Goal: Task Accomplishment & Management: Complete application form

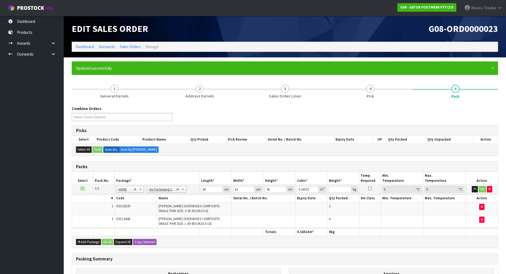
scroll to position [56, 0]
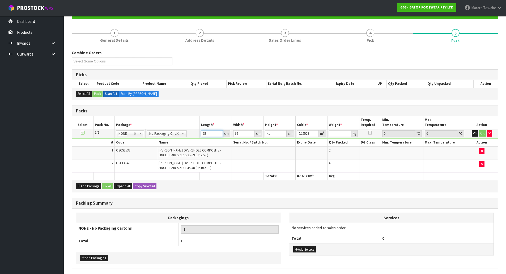
drag, startPoint x: 211, startPoint y: 135, endPoint x: 171, endPoint y: 100, distance: 53.5
click at [193, 121] on table "Select Pack No. Package * Length * Width * Height * Cubic * Weight * Temp. Requ…" at bounding box center [285, 148] width 426 height 64
type input "0"
drag, startPoint x: 243, startPoint y: 137, endPoint x: 212, endPoint y: 119, distance: 35.5
click at [219, 125] on table "Select Pack No. Package * Length * Width * Height * Cubic * Weight * Temp. Requ…" at bounding box center [285, 148] width 426 height 64
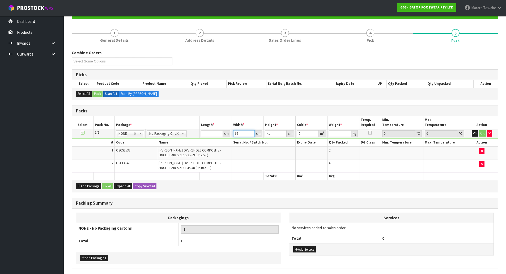
drag, startPoint x: 240, startPoint y: 133, endPoint x: 223, endPoint y: 125, distance: 19.5
click at [226, 128] on table "Select Pack No. Package * Length * Width * Height * Cubic * Weight * Temp. Requ…" at bounding box center [285, 148] width 426 height 64
drag, startPoint x: 273, startPoint y: 134, endPoint x: 253, endPoint y: 129, distance: 20.7
click at [254, 129] on tr "1/1 NONE 007-001 007-002 007-004 007-009 007-013 007-014 007-015 007-017 007-01…" at bounding box center [285, 134] width 426 height 10
click at [22, 18] on link "Dashboard" at bounding box center [32, 21] width 64 height 11
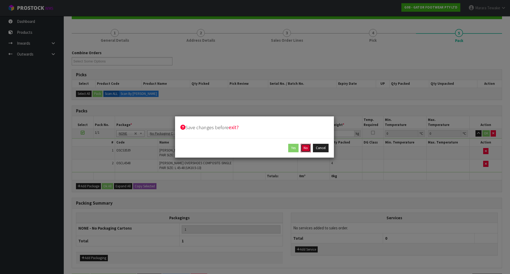
click at [308, 148] on button "No" at bounding box center [306, 148] width 10 height 8
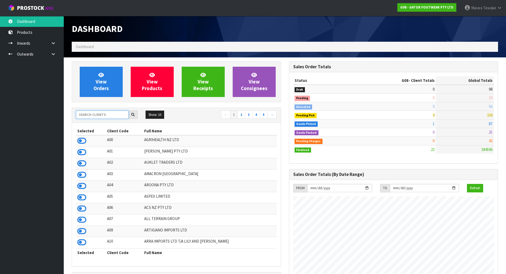
click at [118, 116] on input "text" at bounding box center [102, 114] width 53 height 8
click at [100, 115] on input "text" at bounding box center [102, 114] width 53 height 8
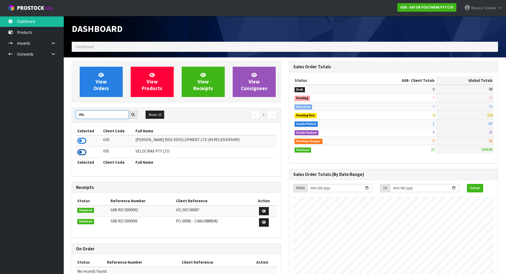
type input "VEL"
click at [82, 151] on icon at bounding box center [81, 152] width 9 height 8
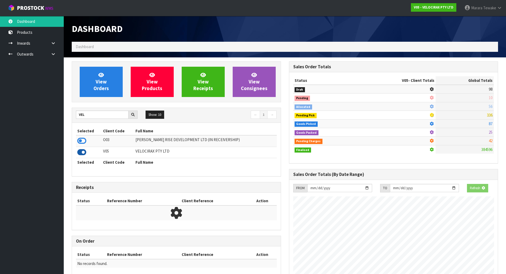
scroll to position [414, 217]
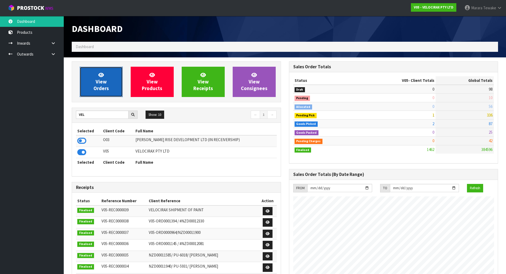
click at [104, 92] on link "View Orders" at bounding box center [101, 82] width 43 height 30
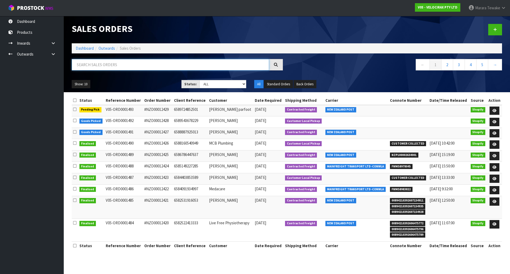
click at [123, 67] on input "text" at bounding box center [170, 64] width 197 height 11
click at [133, 69] on input "text" at bounding box center [170, 64] width 197 height 11
type input "JOB-0416390"
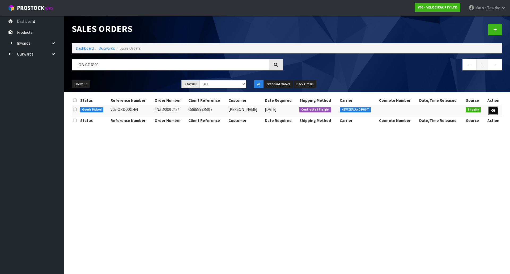
click at [493, 109] on icon at bounding box center [493, 110] width 4 height 3
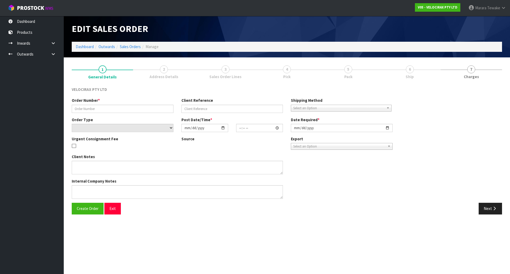
type input "#NZD00012427"
type input "6588887925013"
select select "number:0"
type input "[DATE]"
type input "20:24:20.000"
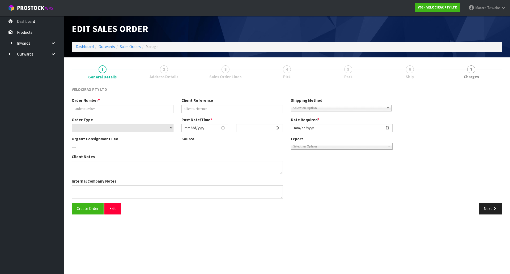
type input "[DATE]"
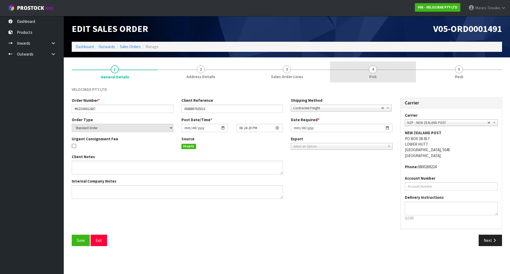
click at [378, 72] on link "4 Pick" at bounding box center [373, 71] width 86 height 21
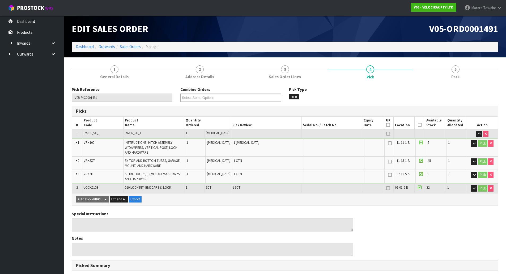
click at [418, 125] on icon at bounding box center [420, 125] width 4 height 0
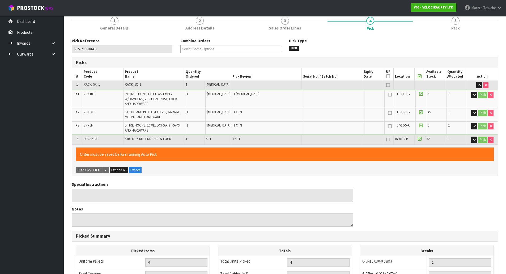
scroll to position [160, 0]
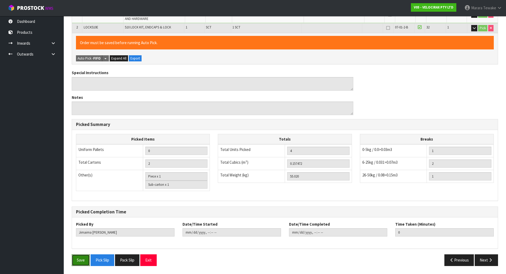
click at [83, 262] on button "Save" at bounding box center [81, 259] width 18 height 11
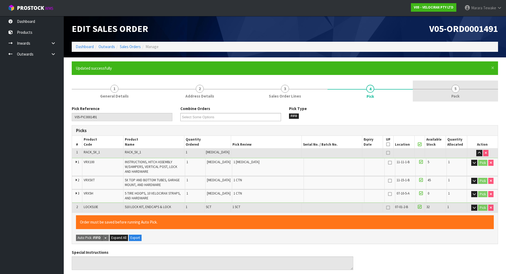
type input "[PERSON_NAME]"
type input "[DATE]T14:19:21"
click at [452, 90] on span "5" at bounding box center [456, 89] width 8 height 8
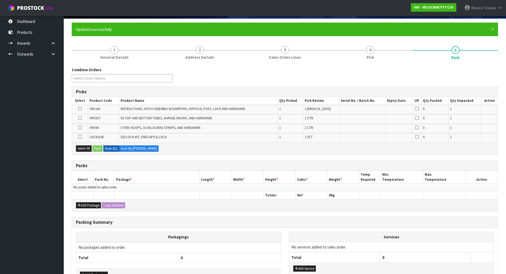
scroll to position [75, 0]
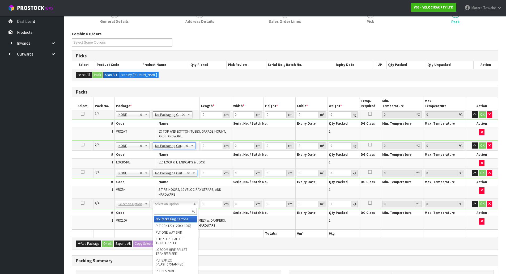
type input "4"
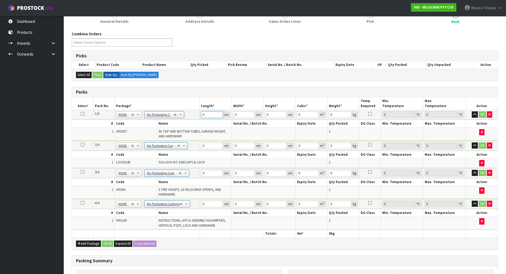
drag, startPoint x: 211, startPoint y: 114, endPoint x: 176, endPoint y: 101, distance: 37.6
click at [176, 101] on table "Select Pack No. Package * Length * Width * Height * Cubic * Weight * Temp. Requ…" at bounding box center [285, 167] width 426 height 140
type input "180"
type input "16"
type input "1"
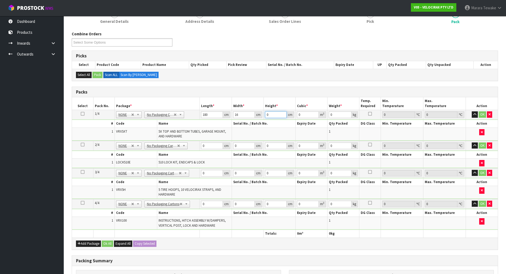
type input "0.00288"
type input "14"
type input "0.04032"
type input "14"
type input "15"
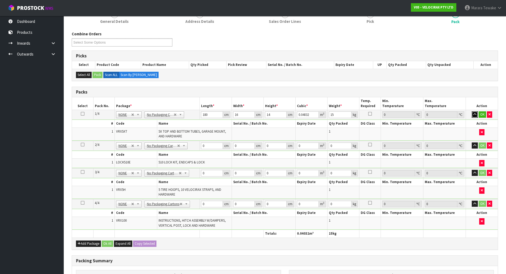
click at [472, 111] on button "button" at bounding box center [475, 114] width 6 height 6
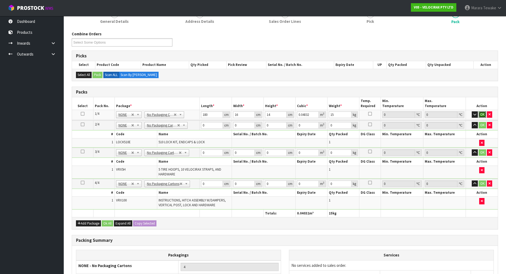
click button "OK" at bounding box center [482, 114] width 7 height 6
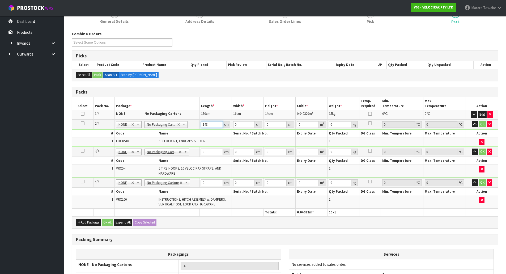
type input "143"
type input "7"
type input "6"
type input "0.006006"
type input "6"
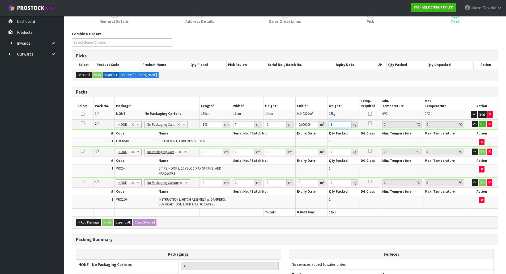
type input "3"
click at [472, 121] on button "button" at bounding box center [475, 124] width 6 height 6
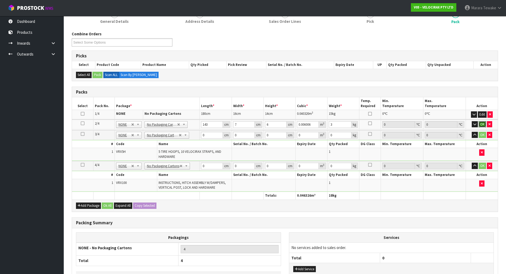
click button "OK" at bounding box center [482, 124] width 7 height 6
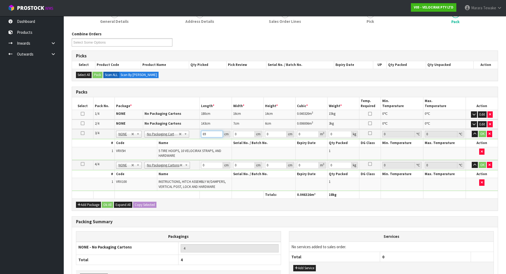
type input "69"
type input "33"
type input "2"
type input "0.004554"
type input "23"
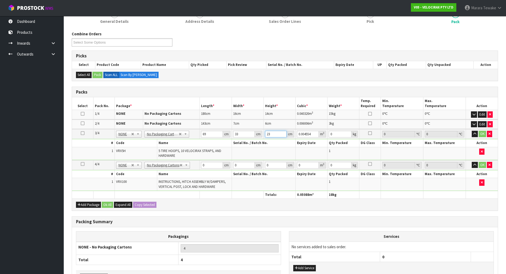
type input "0.052371"
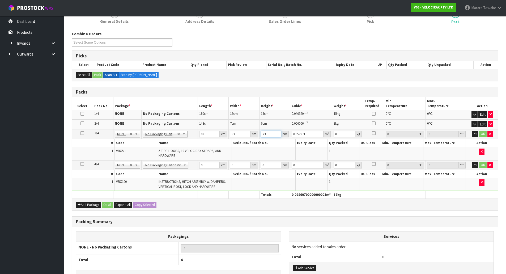
type input "23"
type input "16"
click at [472, 131] on button "button" at bounding box center [475, 134] width 6 height 6
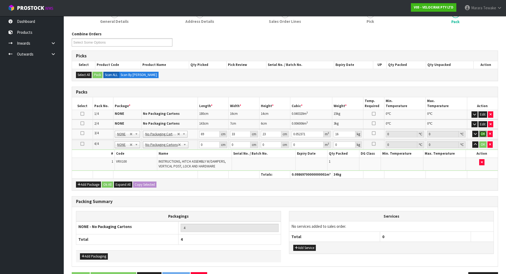
click button "OK" at bounding box center [482, 134] width 7 height 6
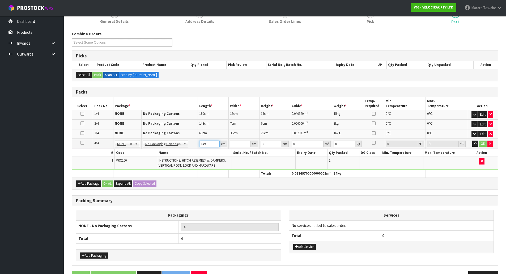
type input "149"
type input "31"
type input "1"
type input "0.004619"
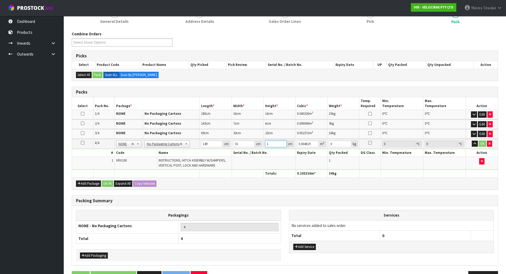
type input "17"
type input "0.078523"
type input "17"
type input "24"
click at [472, 140] on button "button" at bounding box center [475, 143] width 6 height 6
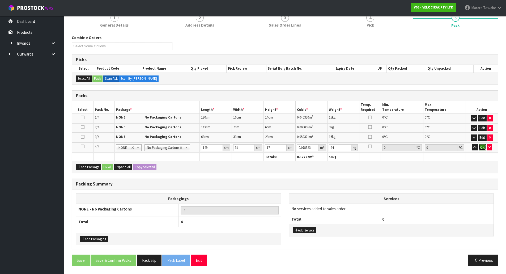
click button "OK" at bounding box center [482, 147] width 7 height 6
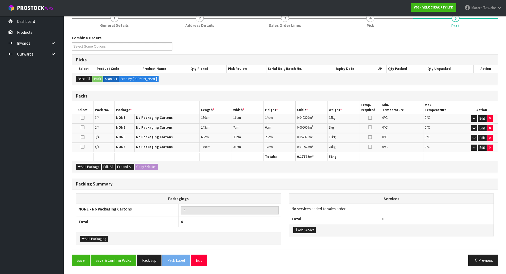
scroll to position [70, 0]
click at [120, 256] on button "Save & Confirm Packs" at bounding box center [114, 259] width 46 height 11
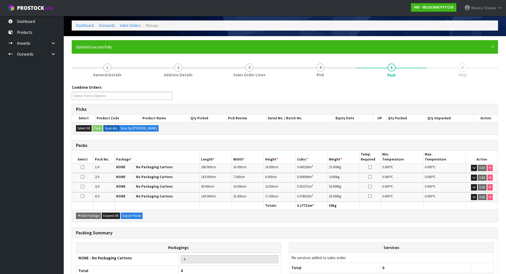
scroll to position [0, 0]
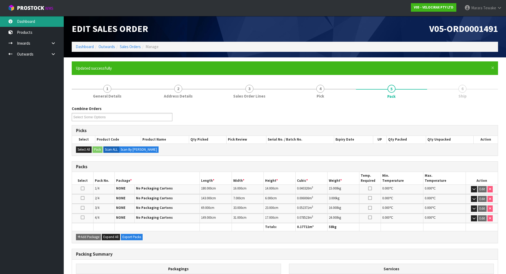
click at [45, 25] on link "Dashboard" at bounding box center [32, 21] width 64 height 11
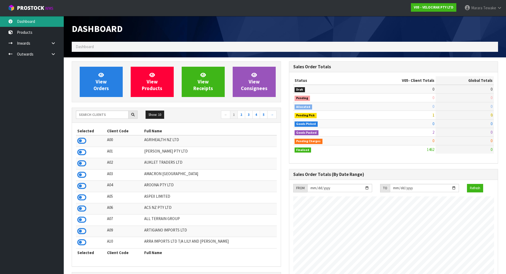
scroll to position [414, 217]
click at [110, 118] on input "text" at bounding box center [102, 114] width 53 height 8
click at [97, 114] on input "text" at bounding box center [102, 114] width 53 height 8
click at [110, 113] on input "text" at bounding box center [102, 114] width 53 height 8
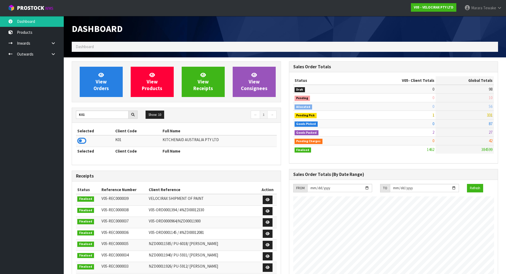
click at [82, 139] on icon at bounding box center [81, 141] width 9 height 8
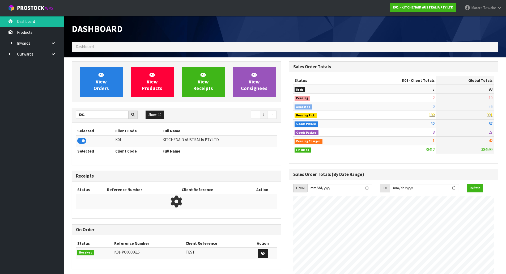
scroll to position [402, 217]
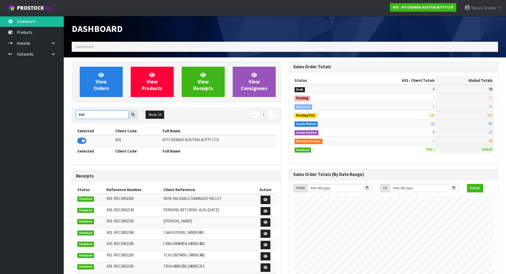
drag, startPoint x: 86, startPoint y: 115, endPoint x: 71, endPoint y: 110, distance: 16.2
click at [71, 110] on div "View Orders View Products View Receipts View Consignees K01 Show: 10 5 10 25 50…" at bounding box center [176, 216] width 217 height 311
click at [80, 137] on td at bounding box center [96, 140] width 41 height 11
click at [81, 139] on icon at bounding box center [81, 141] width 9 height 8
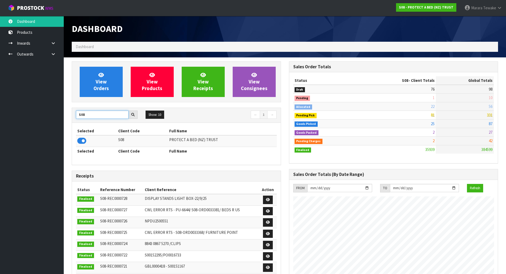
drag, startPoint x: 89, startPoint y: 115, endPoint x: 67, endPoint y: 108, distance: 23.5
click at [67, 109] on section "View Orders View Products View Receipts View Consignees S08 Show: 10 5 10 25 50…" at bounding box center [285, 262] width 442 height 411
type input "C11"
click at [82, 143] on icon at bounding box center [81, 141] width 9 height 8
drag, startPoint x: 86, startPoint y: 116, endPoint x: 62, endPoint y: 110, distance: 24.9
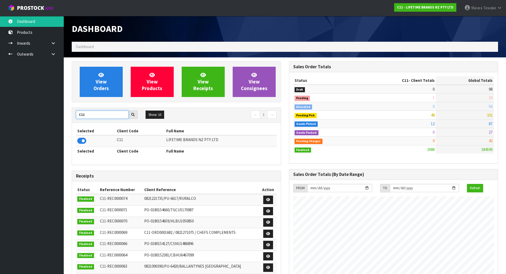
click at [65, 112] on section "View Orders View Products View Receipts View Consignees C11 Show: 10 5 10 25 50…" at bounding box center [285, 262] width 442 height 411
click at [91, 115] on input "C11" at bounding box center [102, 114] width 53 height 8
drag, startPoint x: 90, startPoint y: 116, endPoint x: 83, endPoint y: 115, distance: 7.5
click at [84, 116] on input "C11" at bounding box center [102, 114] width 53 height 8
type input "S02"
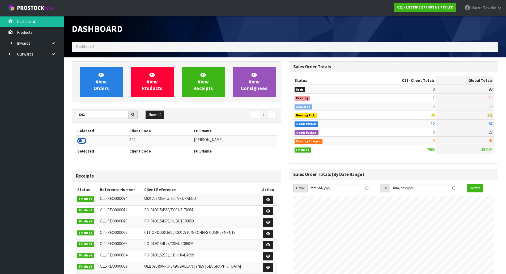
click at [83, 140] on icon at bounding box center [81, 141] width 9 height 8
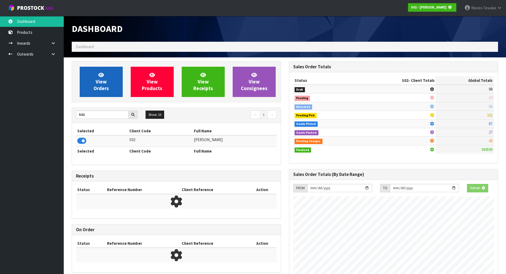
scroll to position [331, 217]
click at [99, 82] on span "View Orders" at bounding box center [100, 82] width 15 height 20
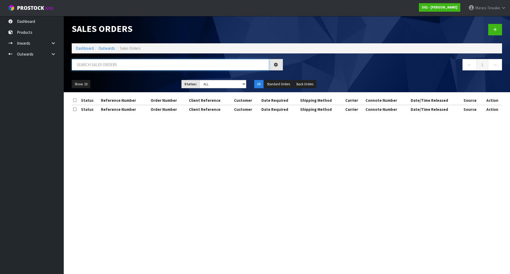
click at [100, 65] on input "text" at bounding box center [170, 64] width 197 height 11
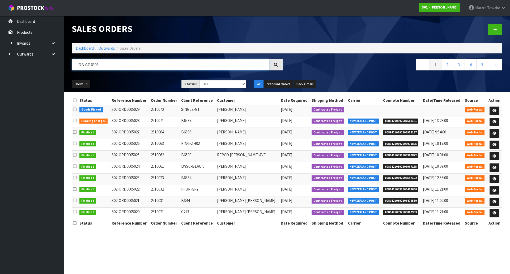
type input "JOB-0416398"
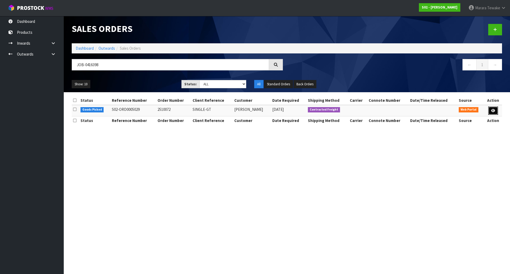
click at [489, 112] on link at bounding box center [493, 111] width 10 height 8
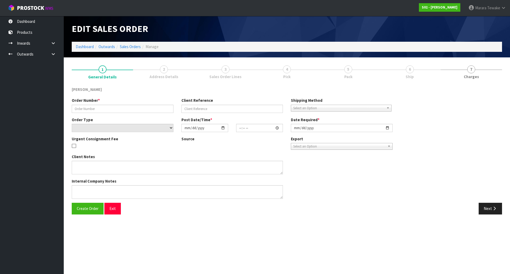
type input "2510072"
type input "SINGLE-GT"
select select "number:0"
type input "[DATE]"
type input "00:18:00.000"
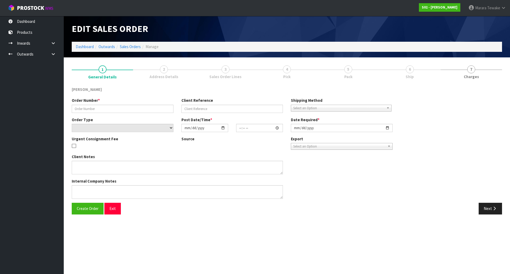
type input "[DATE]"
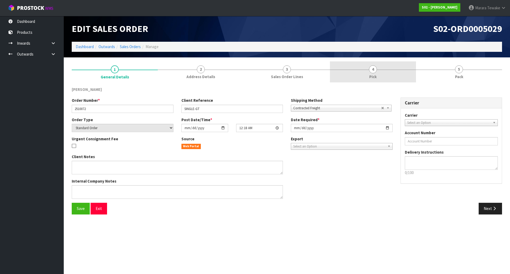
click at [383, 77] on link "4 Pick" at bounding box center [373, 71] width 86 height 21
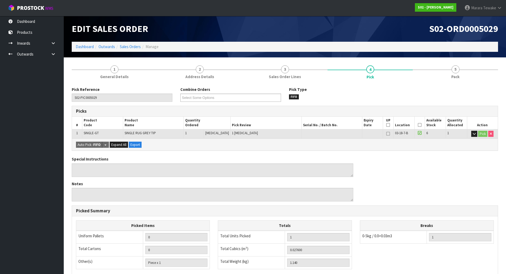
click at [418, 125] on icon at bounding box center [420, 125] width 4 height 0
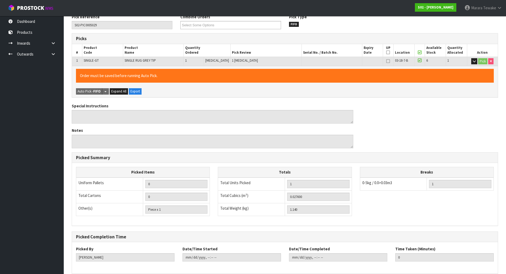
scroll to position [97, 0]
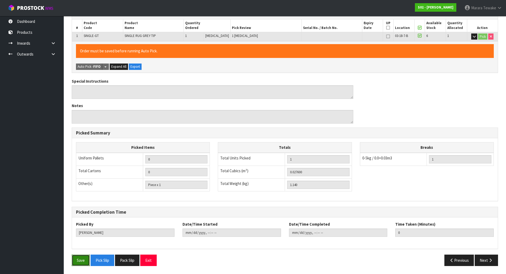
click at [78, 262] on button "Save" at bounding box center [81, 259] width 18 height 11
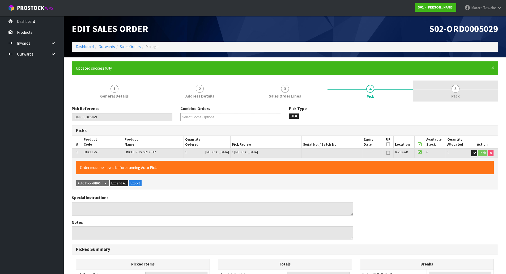
click at [461, 87] on link "5 Pack" at bounding box center [455, 90] width 85 height 21
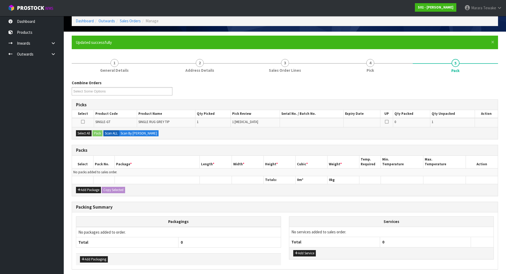
scroll to position [46, 0]
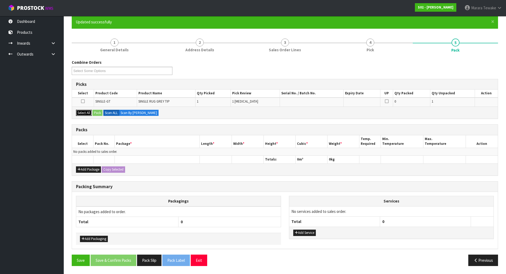
drag, startPoint x: 80, startPoint y: 114, endPoint x: 91, endPoint y: 113, distance: 10.2
click at [81, 114] on button "Select All" at bounding box center [84, 113] width 16 height 6
click at [93, 113] on div "Select All Pack Scan ALL Scan By [PERSON_NAME]" at bounding box center [285, 113] width 426 height 12
click at [99, 113] on button "Pack" at bounding box center [97, 113] width 10 height 6
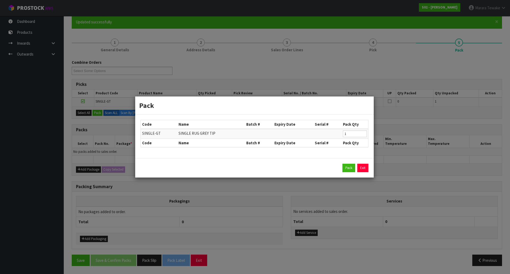
drag, startPoint x: 350, startPoint y: 162, endPoint x: 333, endPoint y: 165, distance: 17.3
click at [350, 163] on div "Pack Exit" at bounding box center [254, 167] width 239 height 19
click at [348, 169] on button "Pack" at bounding box center [348, 168] width 13 height 8
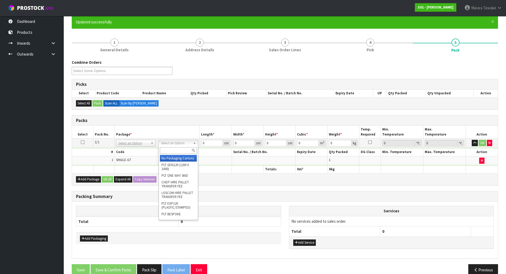
click at [174, 150] on input "text" at bounding box center [178, 150] width 37 height 7
type input "OC"
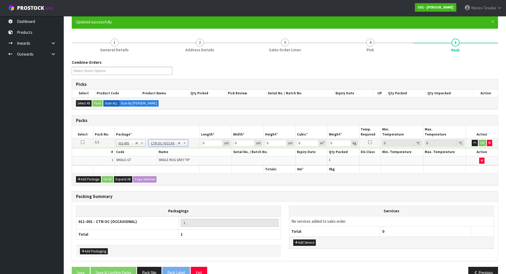
type input "1.14"
drag, startPoint x: 208, startPoint y: 144, endPoint x: 198, endPoint y: 141, distance: 10.5
click at [198, 142] on tr "1/1 NONE 007-001 007-002 007-004 007-009 007-013 007-014 007-015 007-017 007-01…" at bounding box center [285, 143] width 426 height 10
type input "32"
type input "28"
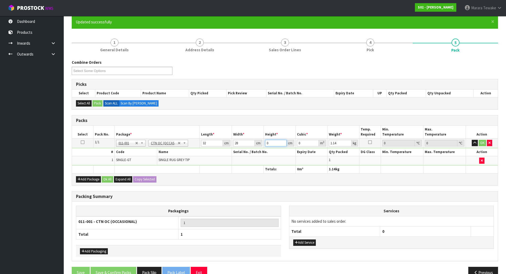
type input "1"
type input "0.000896"
type input "19"
type input "0.017024"
type input "19"
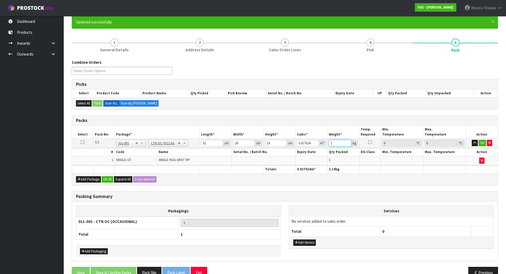
type input "2"
click at [472, 140] on button "button" at bounding box center [475, 143] width 6 height 6
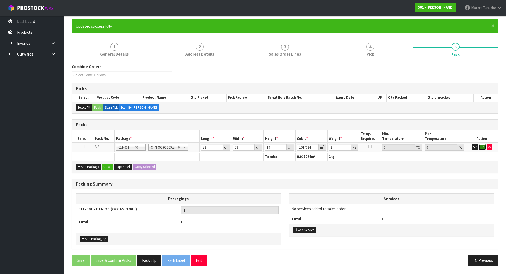
click button "OK" at bounding box center [482, 147] width 7 height 6
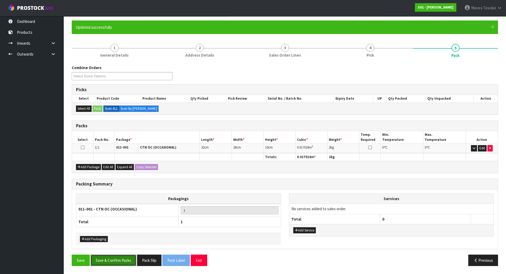
click at [126, 258] on button "Save & Confirm Packs" at bounding box center [114, 259] width 46 height 11
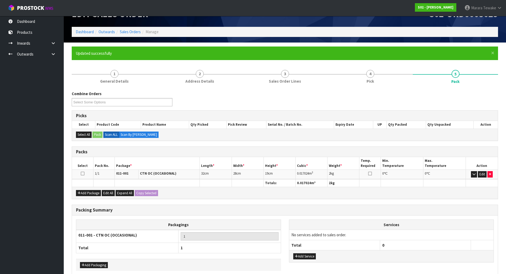
scroll to position [29, 0]
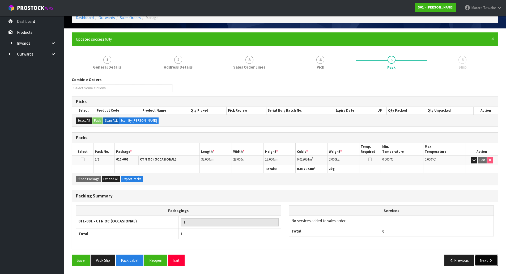
drag, startPoint x: 487, startPoint y: 262, endPoint x: 483, endPoint y: 261, distance: 3.4
click at [487, 262] on button "Next" at bounding box center [486, 259] width 23 height 11
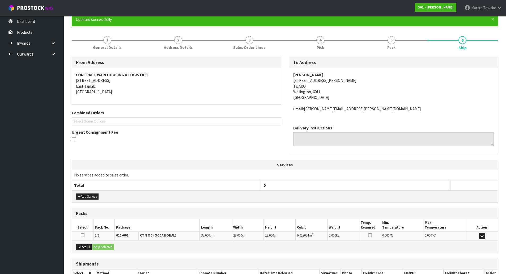
scroll to position [85, 0]
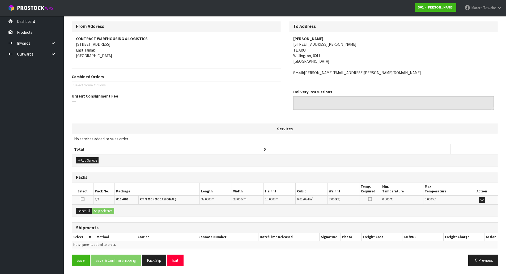
drag, startPoint x: 81, startPoint y: 207, endPoint x: 102, endPoint y: 209, distance: 21.3
click at [84, 208] on div "Select All Ship Selected" at bounding box center [285, 211] width 426 height 12
drag, startPoint x: 88, startPoint y: 209, endPoint x: 94, endPoint y: 209, distance: 6.4
click at [91, 209] on button "Select All" at bounding box center [84, 211] width 16 height 6
click at [107, 210] on button "Ship Selected" at bounding box center [103, 211] width 22 height 6
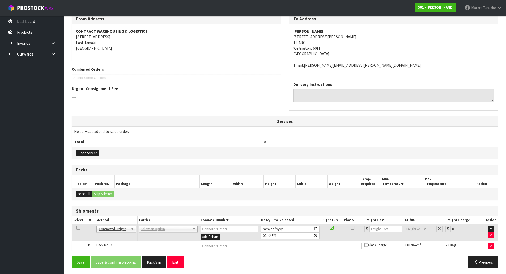
scroll to position [94, 0]
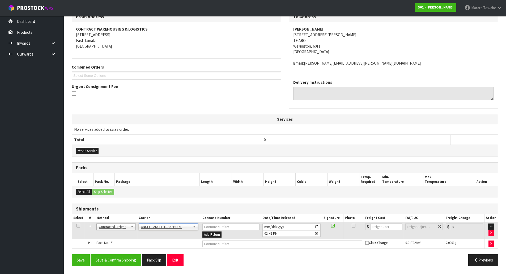
drag, startPoint x: 157, startPoint y: 227, endPoint x: 157, endPoint y: 231, distance: 3.8
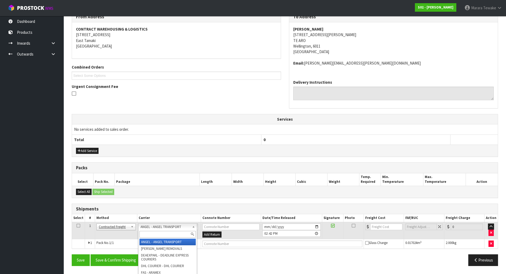
click at [157, 231] on input "text" at bounding box center [167, 234] width 56 height 7
type input "NZP"
drag, startPoint x: 160, startPoint y: 242, endPoint x: 157, endPoint y: 244, distance: 3.8
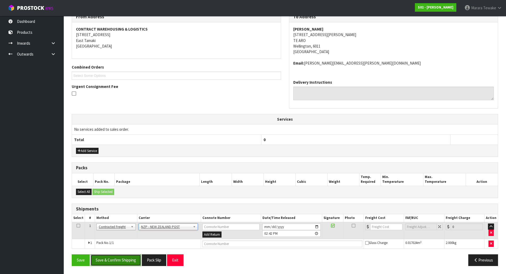
click at [137, 258] on button "Save & Confirm Shipping" at bounding box center [116, 259] width 50 height 11
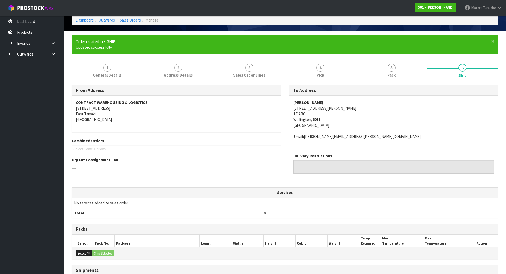
scroll to position [87, 0]
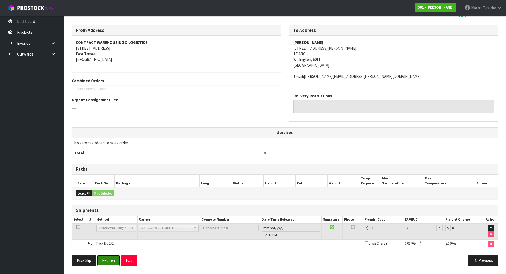
click at [117, 258] on button "Reopen" at bounding box center [108, 259] width 23 height 11
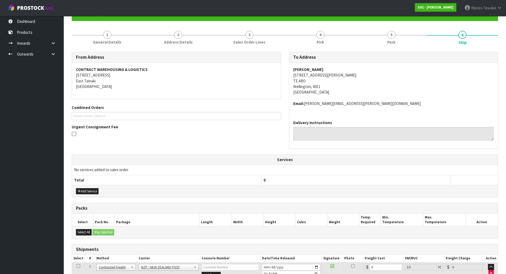
scroll to position [94, 0]
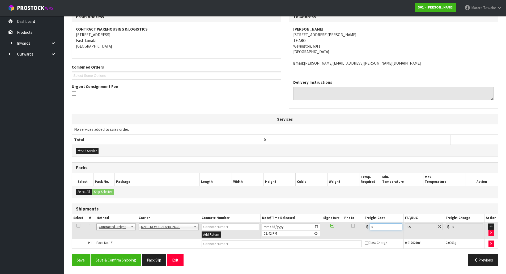
drag, startPoint x: 384, startPoint y: 226, endPoint x: 350, endPoint y: 212, distance: 37.2
click at [354, 215] on table "Select # Method Carrier Connote Number Date/Time Released Signature Photo Freig…" at bounding box center [285, 231] width 426 height 34
type input "8"
type input "8.28"
type input "8.4"
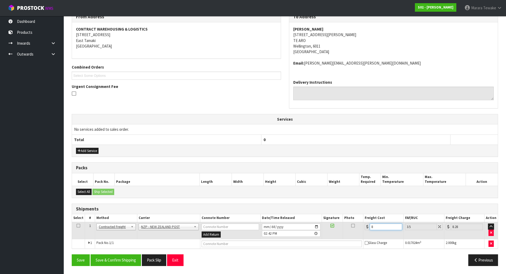
type input "8.69"
type input "8.45"
type input "8.75"
type input "8.45"
click at [114, 261] on button "Save & Confirm Shipping" at bounding box center [116, 259] width 50 height 11
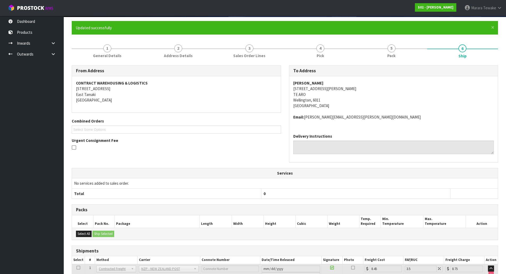
scroll to position [0, 0]
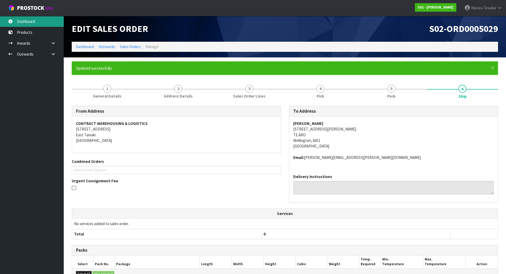
click at [37, 20] on link "Dashboard" at bounding box center [32, 21] width 64 height 11
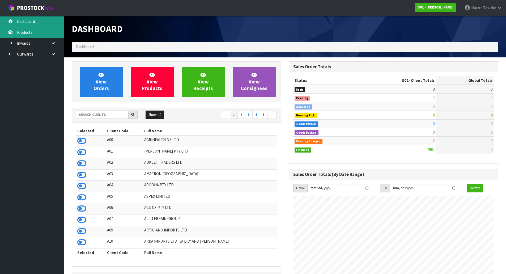
scroll to position [385, 217]
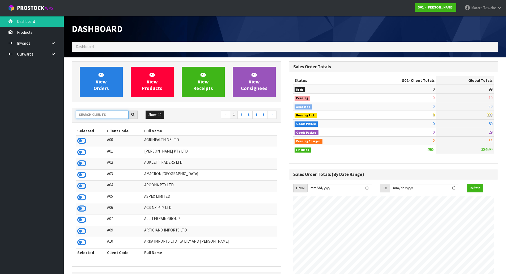
click at [80, 113] on input "text" at bounding box center [102, 114] width 53 height 8
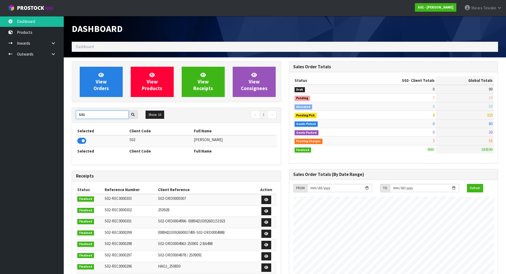
type input "S02"
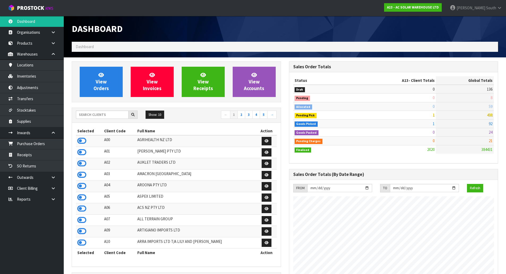
scroll to position [391, 217]
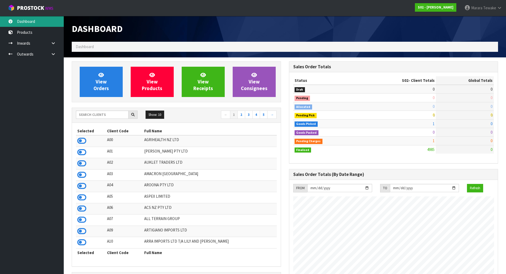
scroll to position [385, 217]
click at [37, 21] on link "Dashboard" at bounding box center [32, 21] width 64 height 11
